Goal: Information Seeking & Learning: Learn about a topic

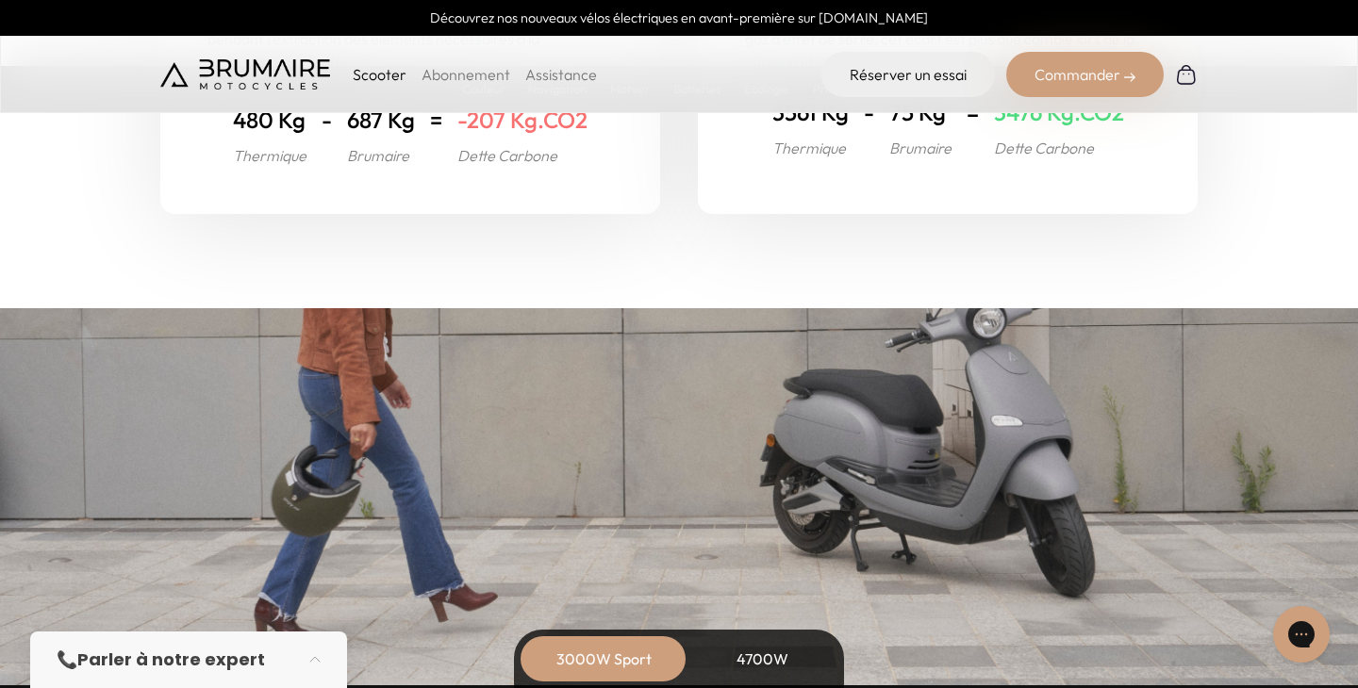
click at [239, 65] on img at bounding box center [245, 74] width 170 height 30
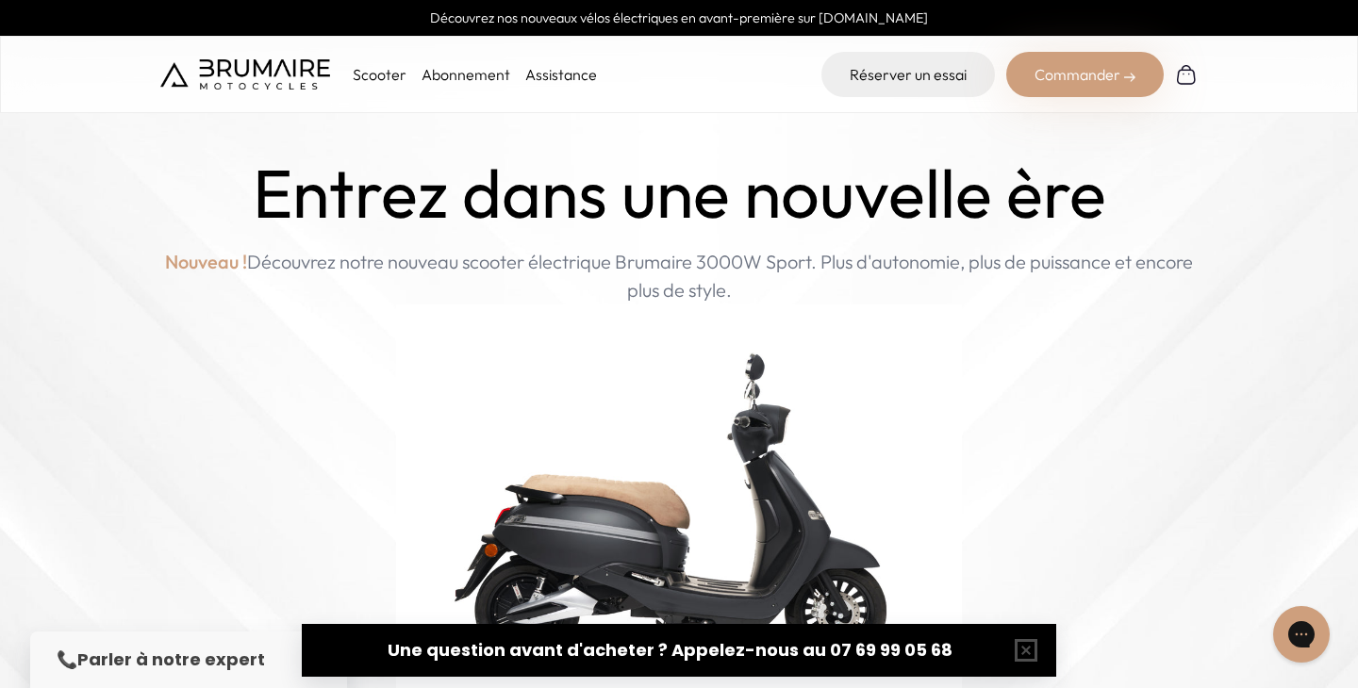
click at [557, 61] on div "Scooter Abonnement Assistance" at bounding box center [378, 74] width 437 height 45
click at [557, 70] on link "Assistance" at bounding box center [561, 74] width 72 height 19
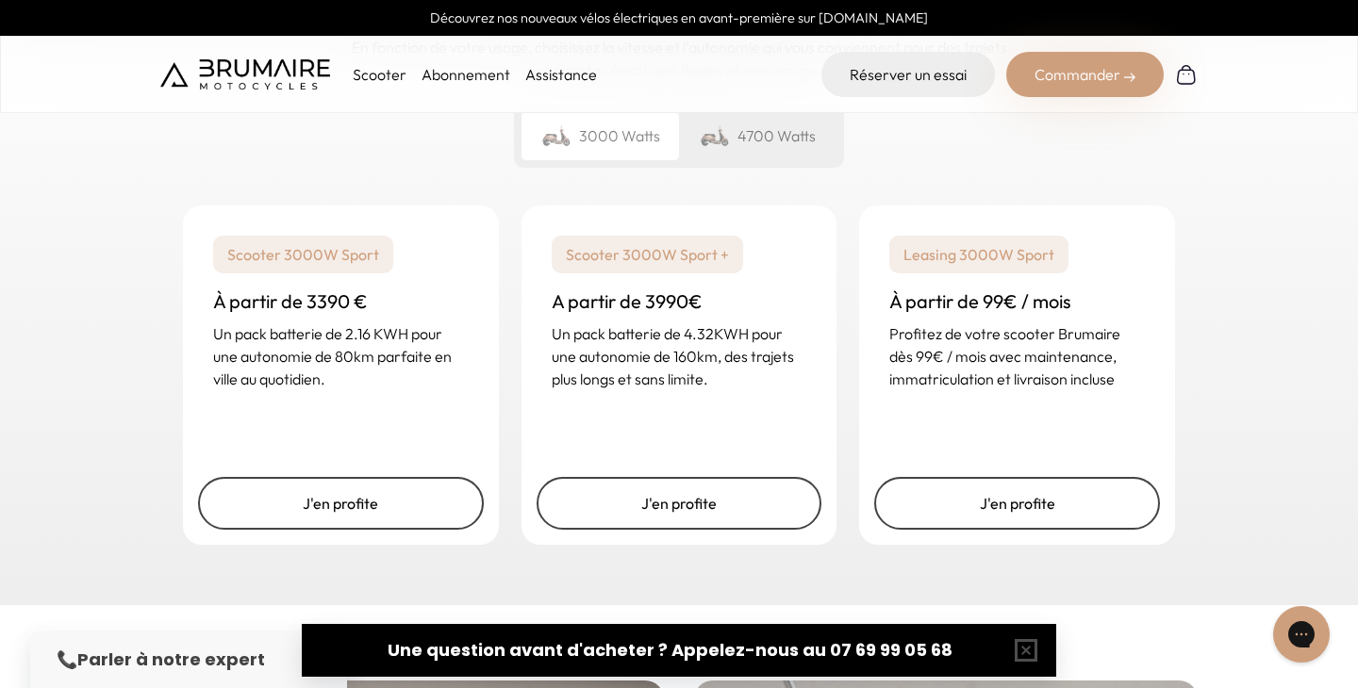
scroll to position [2958, 0]
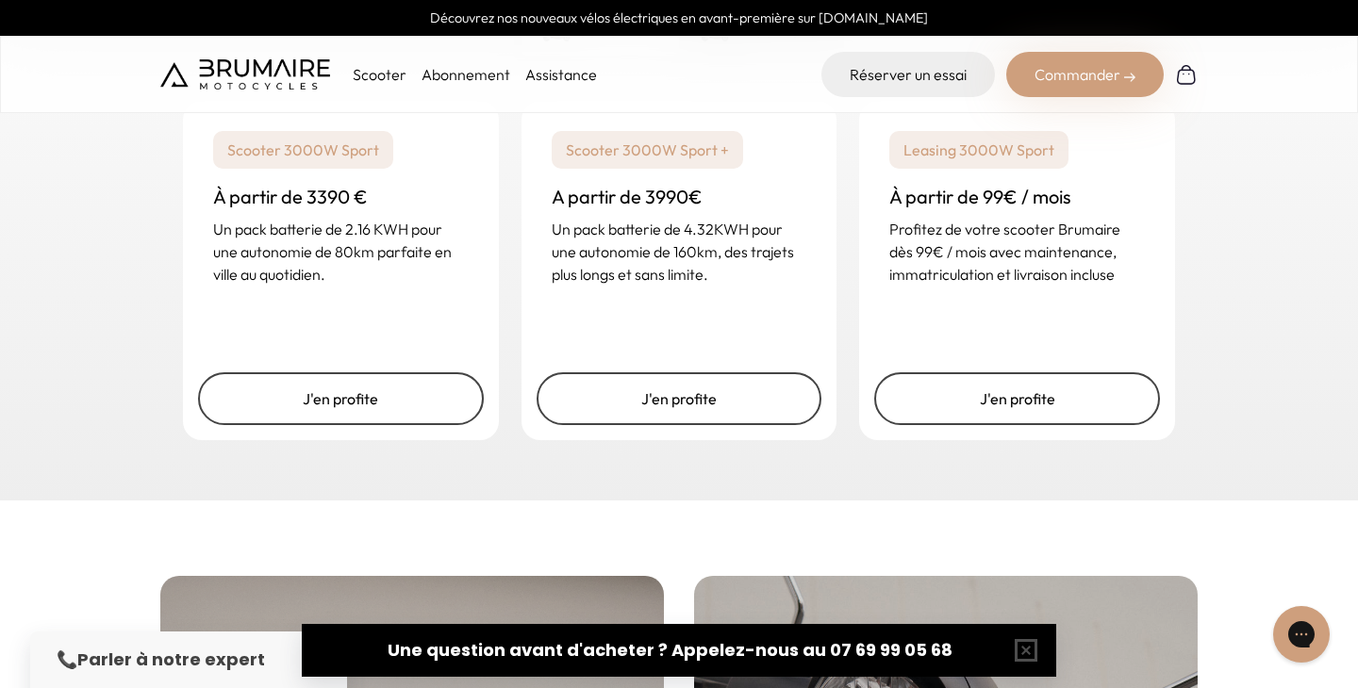
click at [955, 484] on div "Un rêve abordable Votre scooter à portée de main En fonction de votre usage, ch…" at bounding box center [679, 150] width 1358 height 702
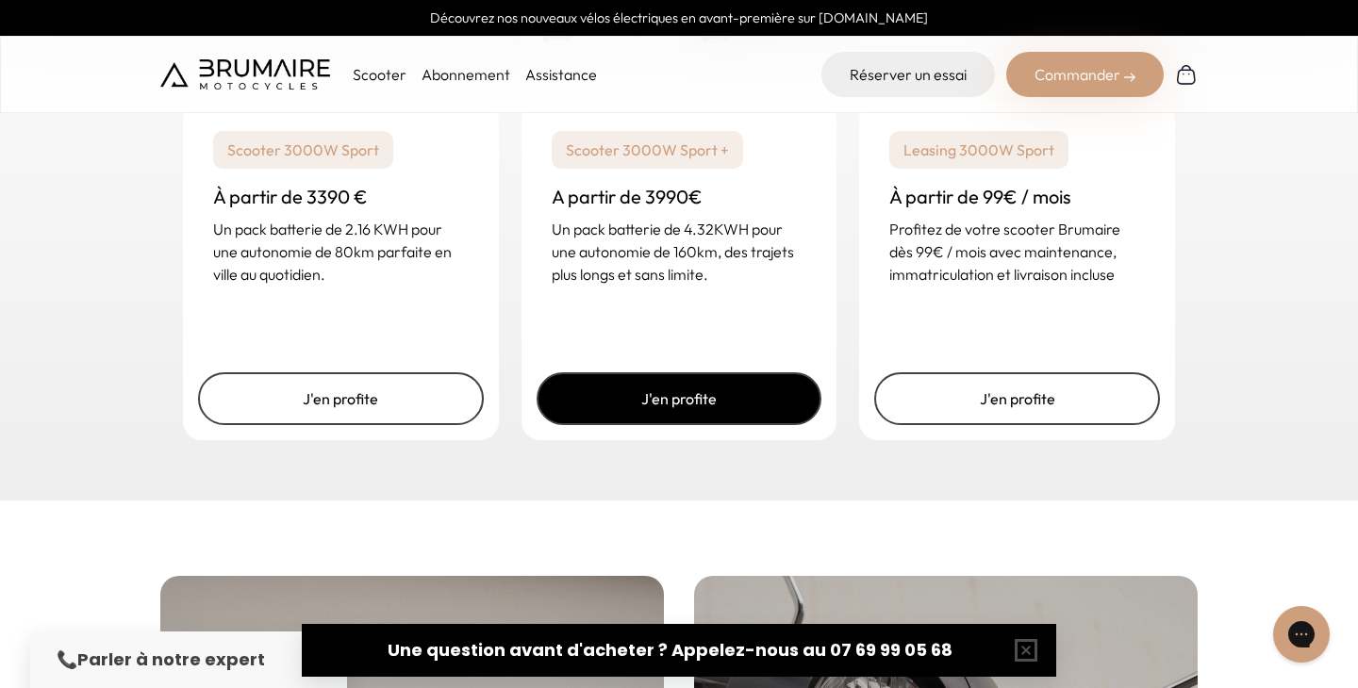
click at [695, 416] on link "J'en profite" at bounding box center [679, 398] width 286 height 53
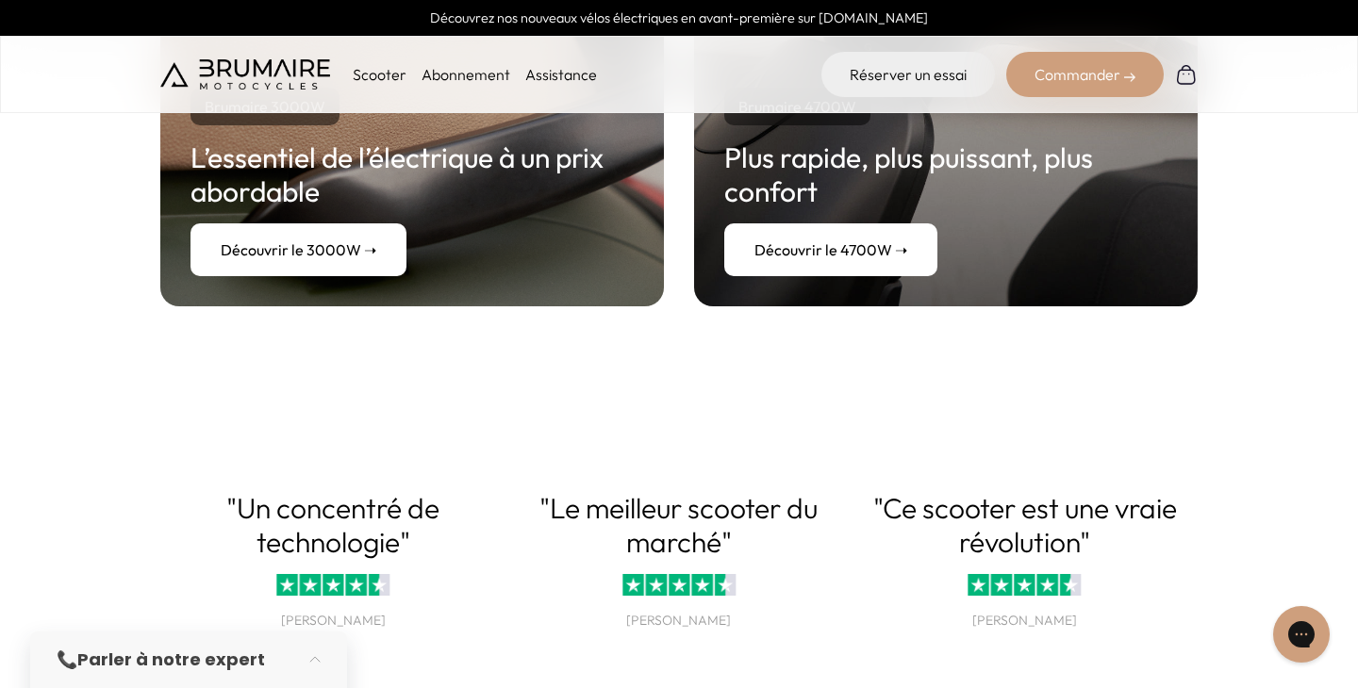
scroll to position [3745, 0]
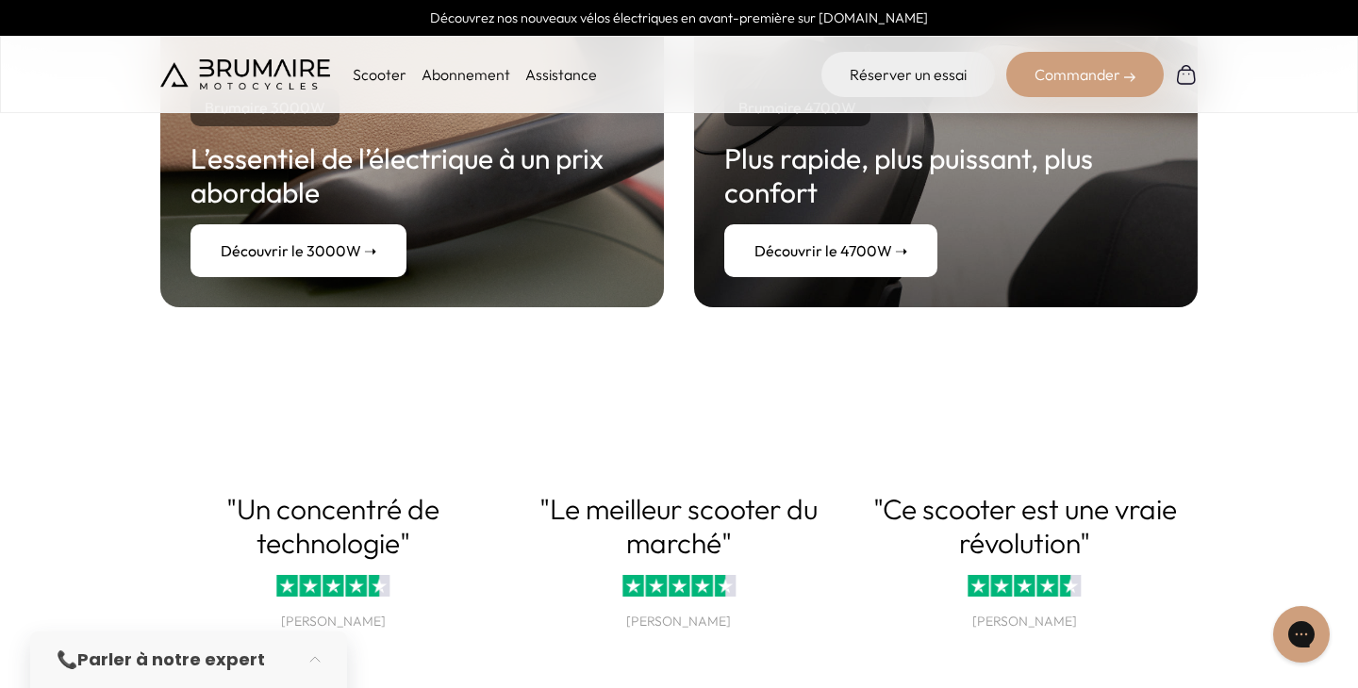
click at [842, 239] on link "Découvrir le 4700W ➝" at bounding box center [830, 250] width 213 height 53
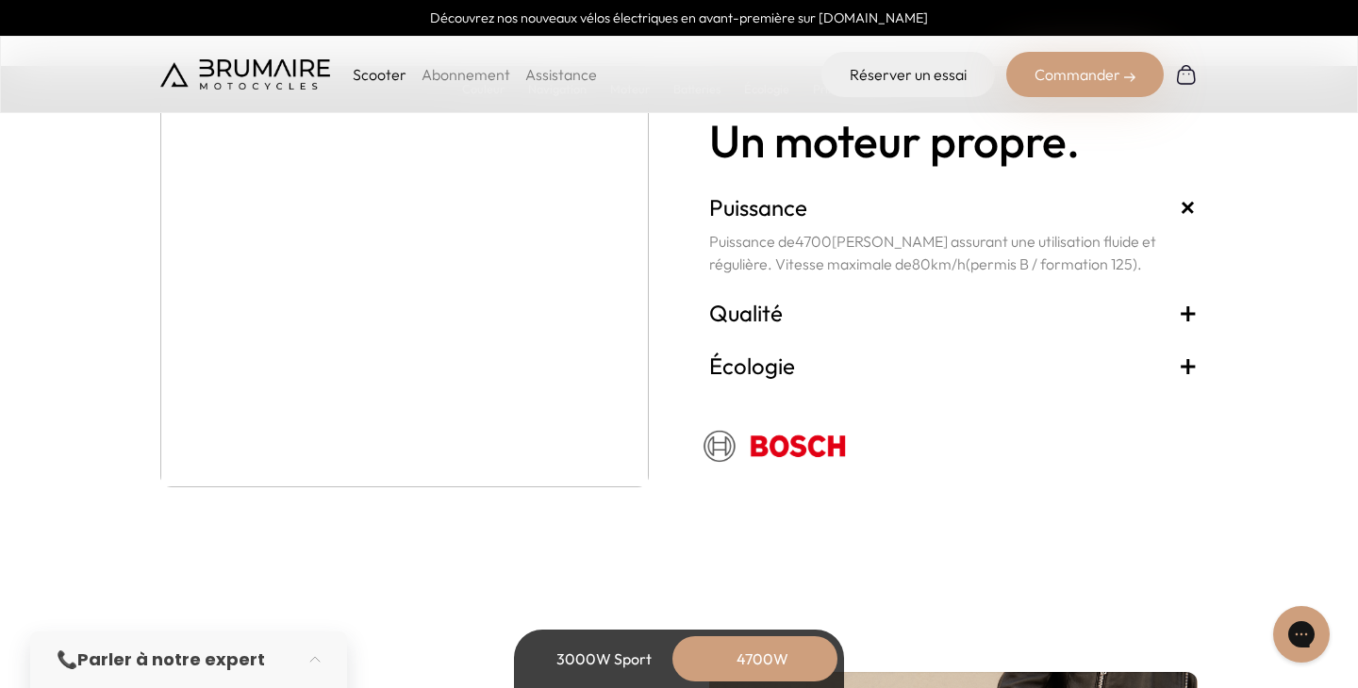
scroll to position [3573, 0]
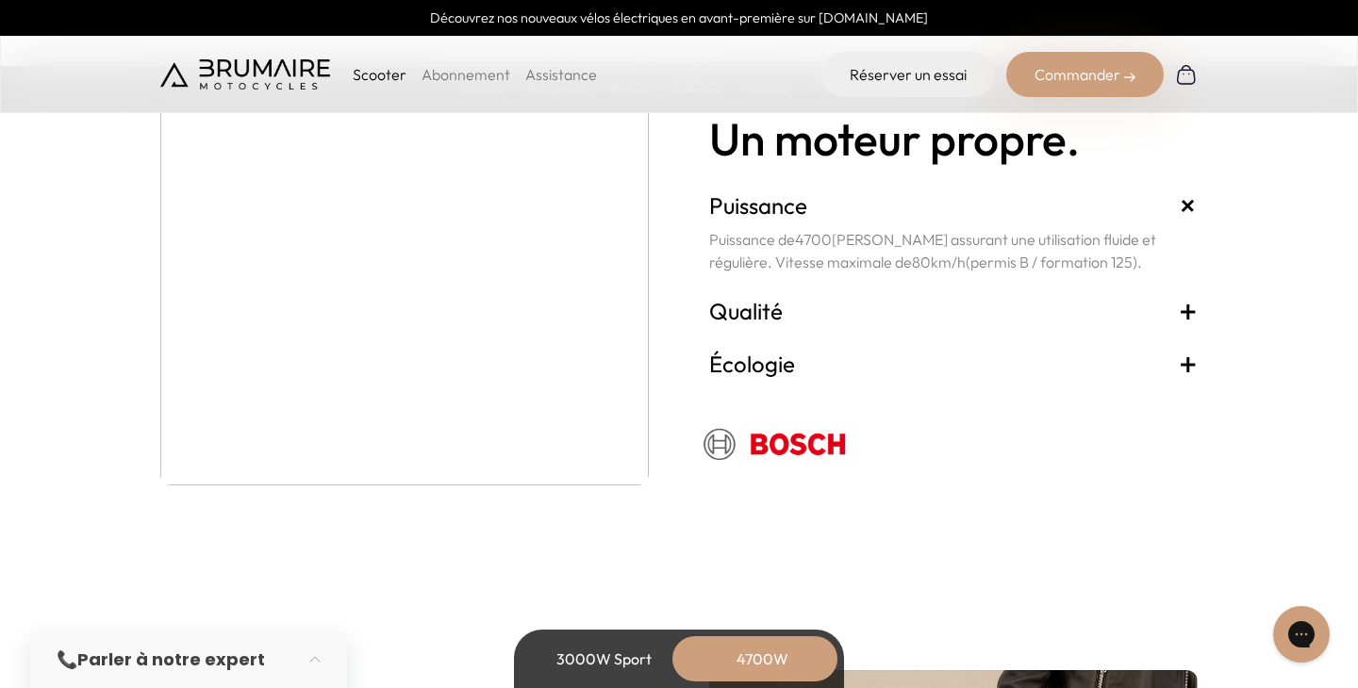
click at [824, 311] on h3 "Qualité +" at bounding box center [953, 311] width 488 height 30
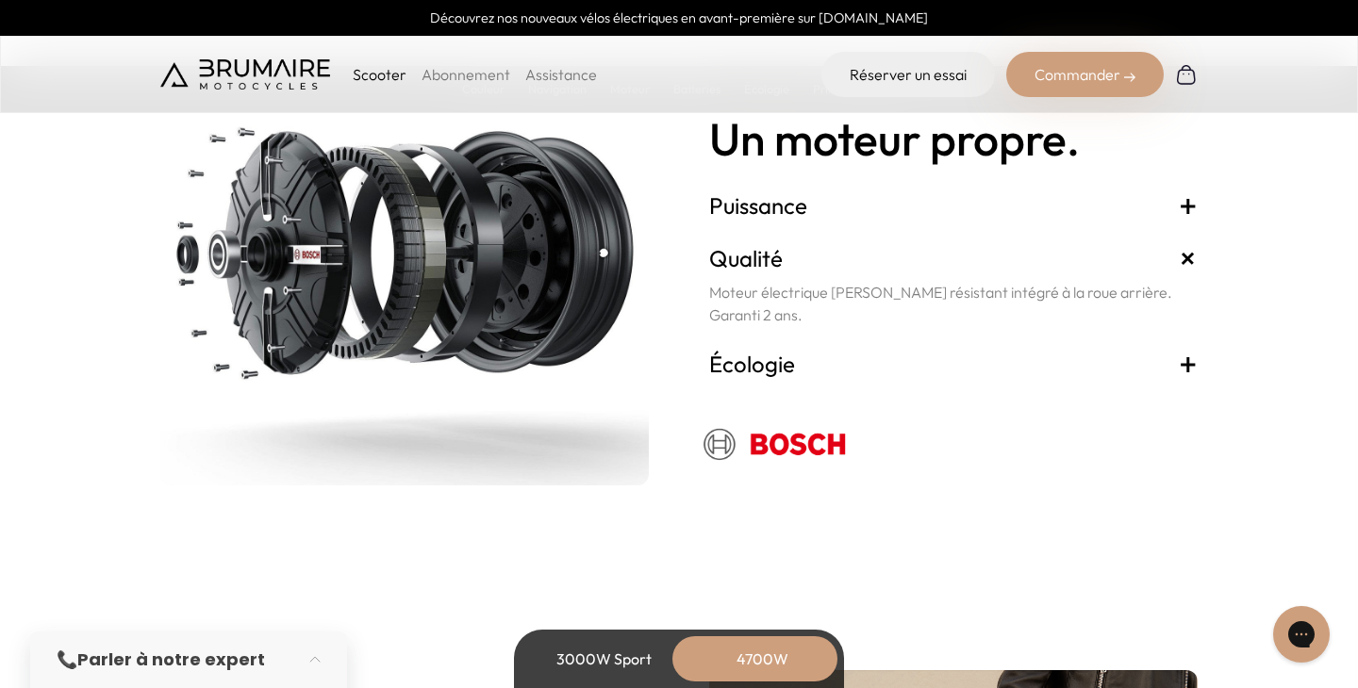
click at [821, 368] on h3 "Écologie +" at bounding box center [953, 364] width 488 height 30
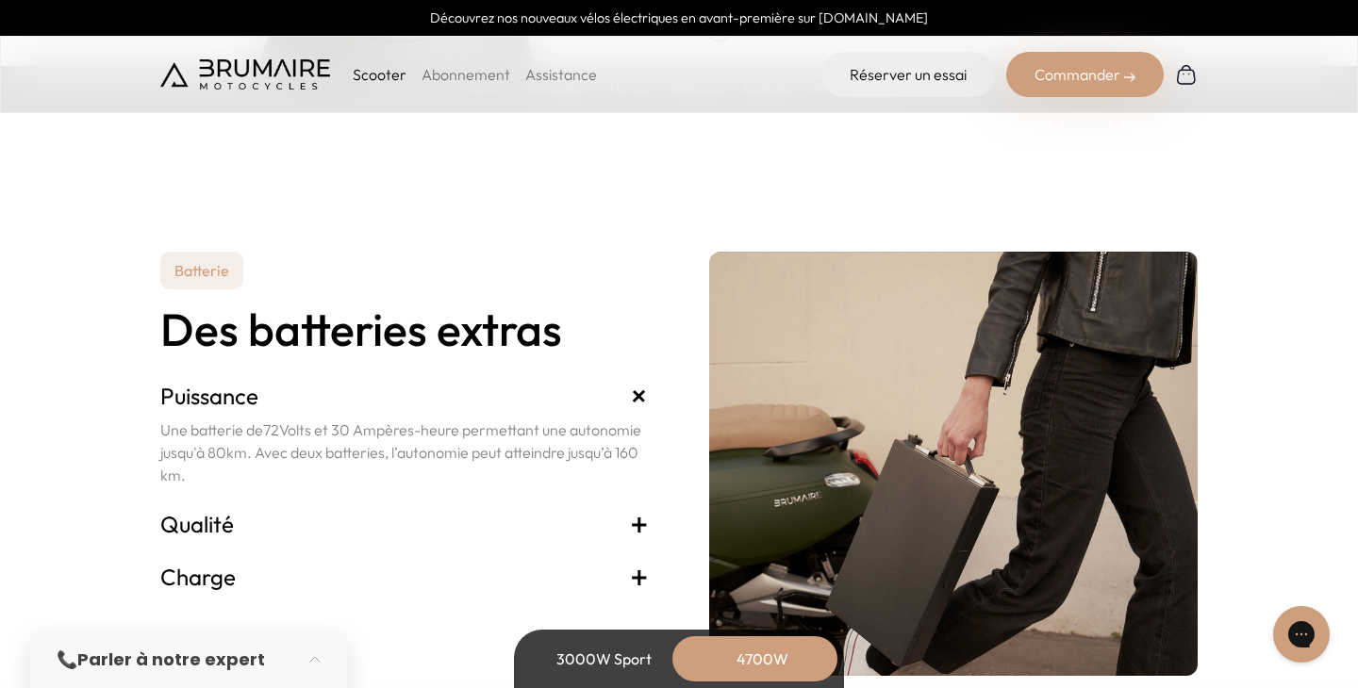
scroll to position [4145, 0]
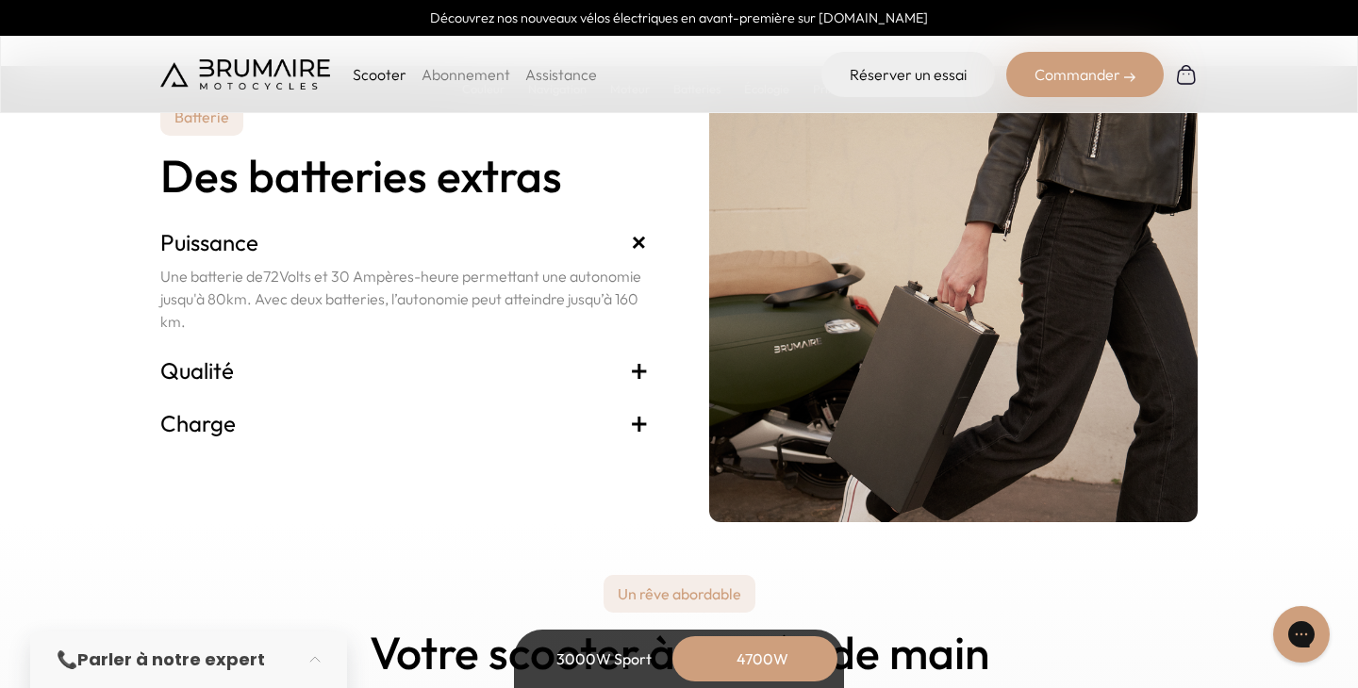
click at [630, 416] on span "+" at bounding box center [639, 423] width 19 height 30
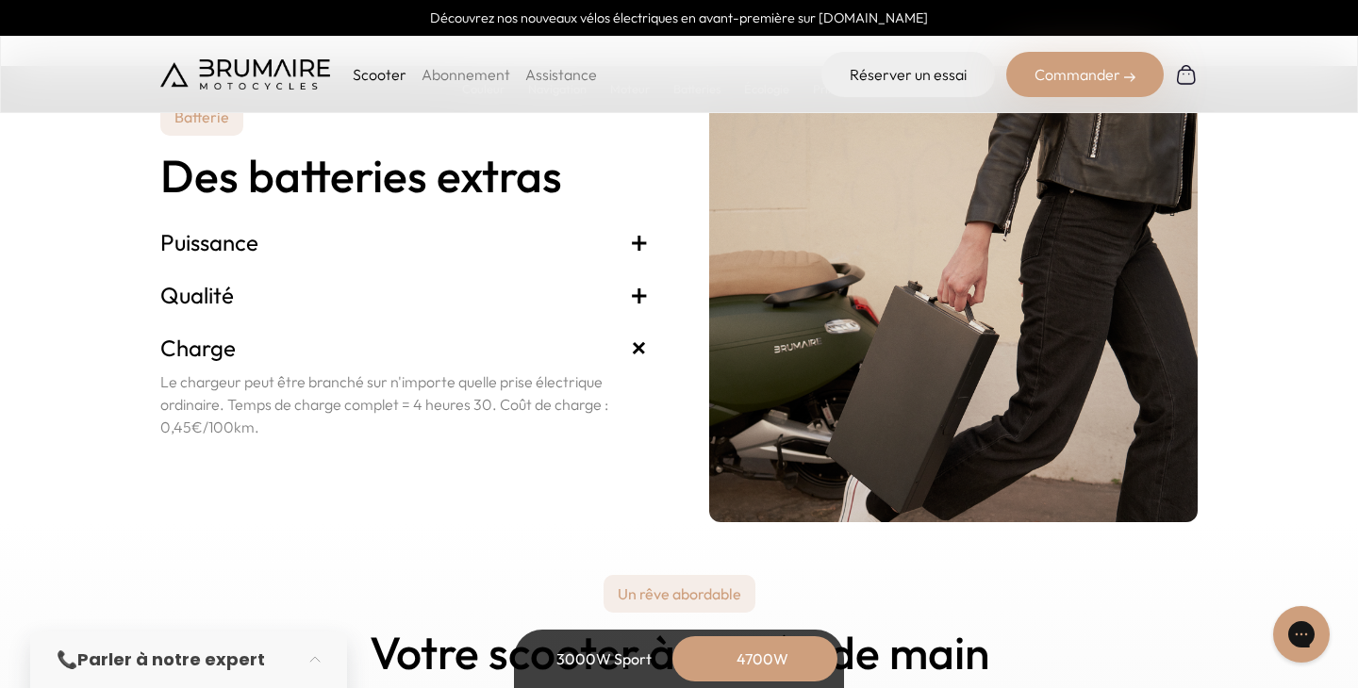
click at [641, 301] on span "+" at bounding box center [639, 295] width 19 height 30
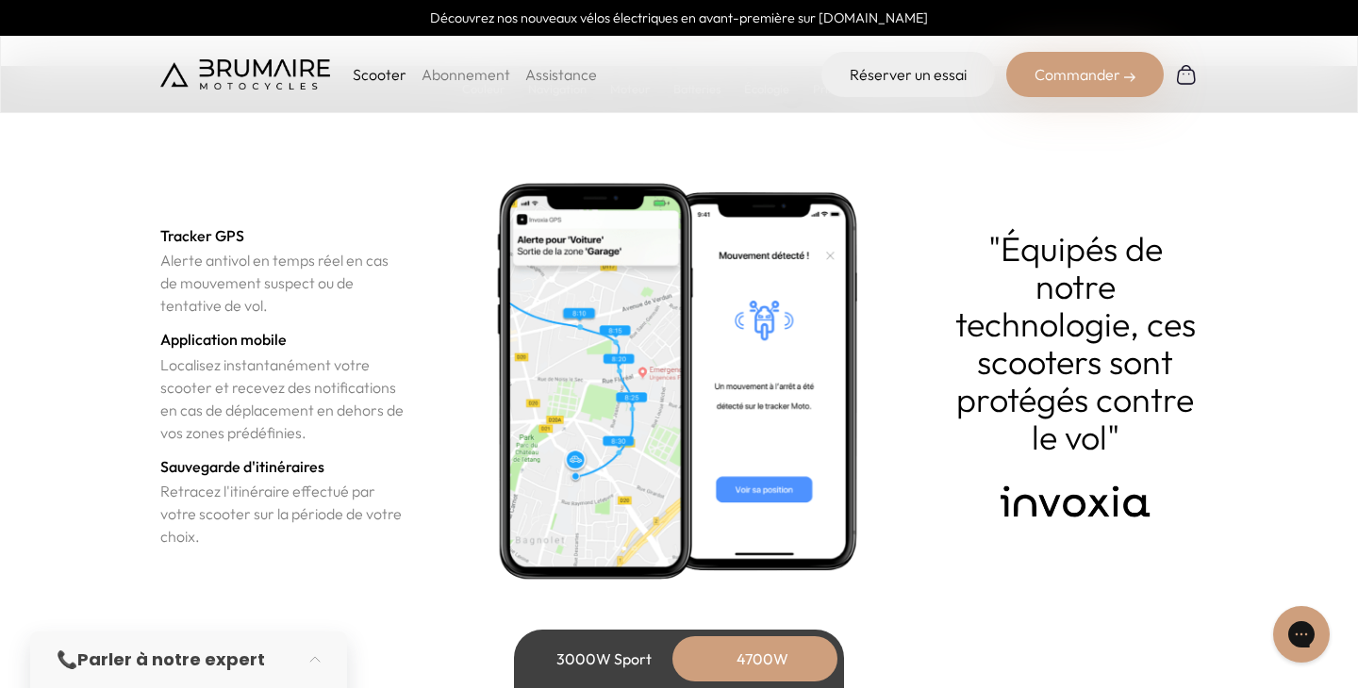
scroll to position [6221, 0]
